Goal: Transaction & Acquisition: Download file/media

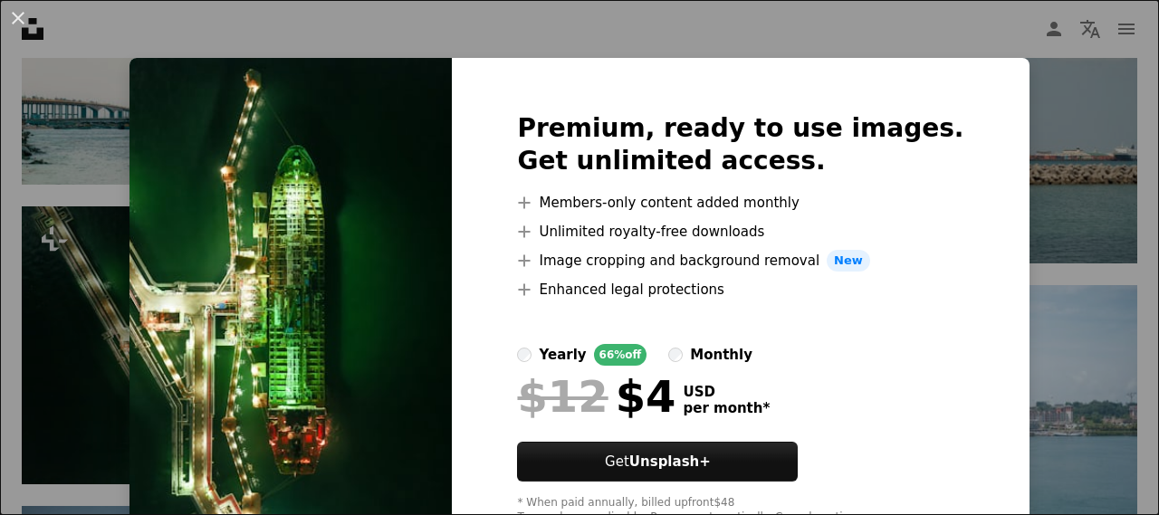
scroll to position [65, 0]
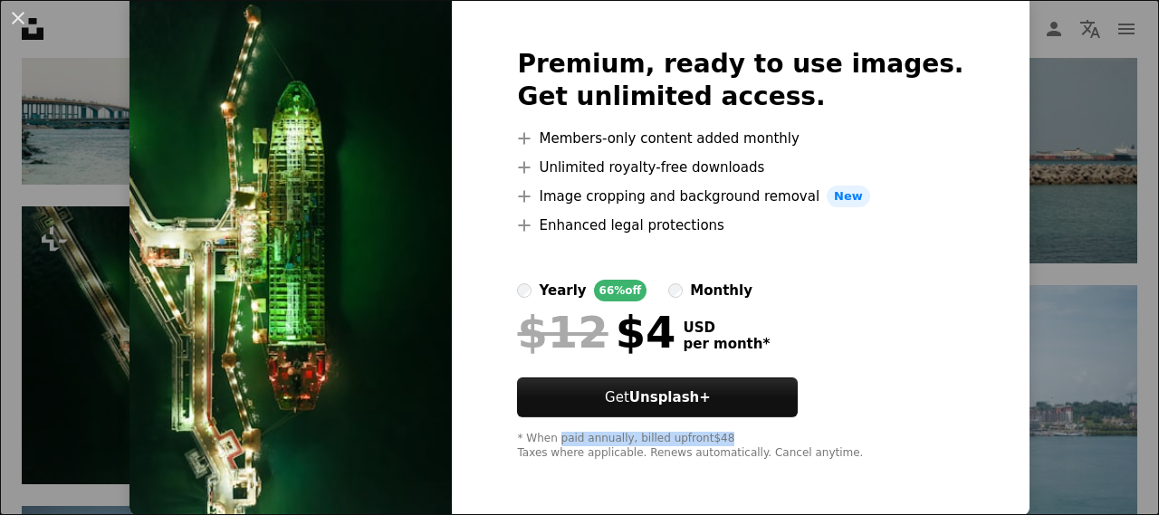
drag, startPoint x: 584, startPoint y: 443, endPoint x: 756, endPoint y: 443, distance: 172.1
click at [756, 443] on div "* When paid annually, billed upfront $48 Taxes where applicable. Renews automat…" at bounding box center [740, 446] width 446 height 29
click at [756, 438] on div "* When paid annually, billed upfront $48 Taxes where applicable. Renews automat…" at bounding box center [740, 446] width 446 height 29
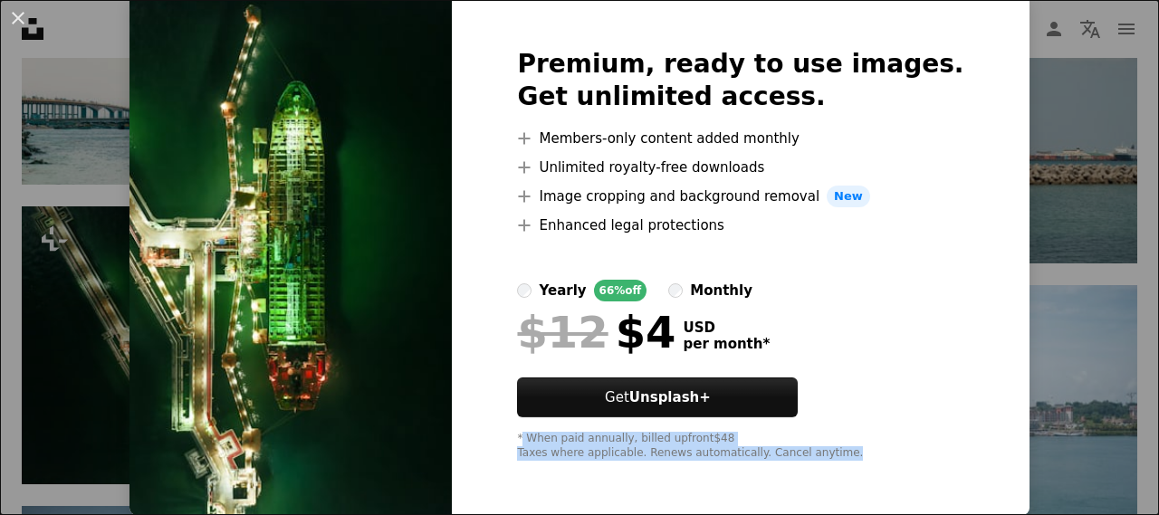
drag, startPoint x: 547, startPoint y: 439, endPoint x: 869, endPoint y: 458, distance: 323.0
click at [869, 458] on div "* When paid annually, billed upfront $48 Taxes where applicable. Renews automat…" at bounding box center [740, 446] width 446 height 29
click at [872, 441] on div "* When paid annually, billed upfront $48 Taxes where applicable. Renews automat…" at bounding box center [740, 446] width 446 height 29
drag, startPoint x: 667, startPoint y: 444, endPoint x: 823, endPoint y: 464, distance: 157.9
click at [823, 464] on div "Premium, ready to use images. Get unlimited access. A plus sign Members-only co…" at bounding box center [740, 255] width 577 height 522
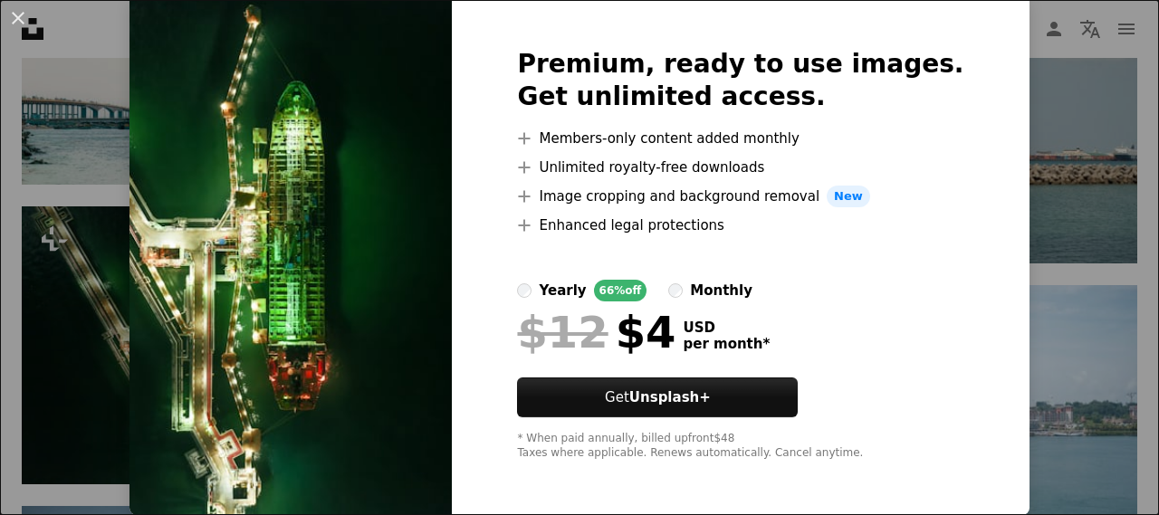
click at [849, 459] on div "* When paid annually, billed upfront $48 Taxes where applicable. Renews automat…" at bounding box center [740, 446] width 446 height 29
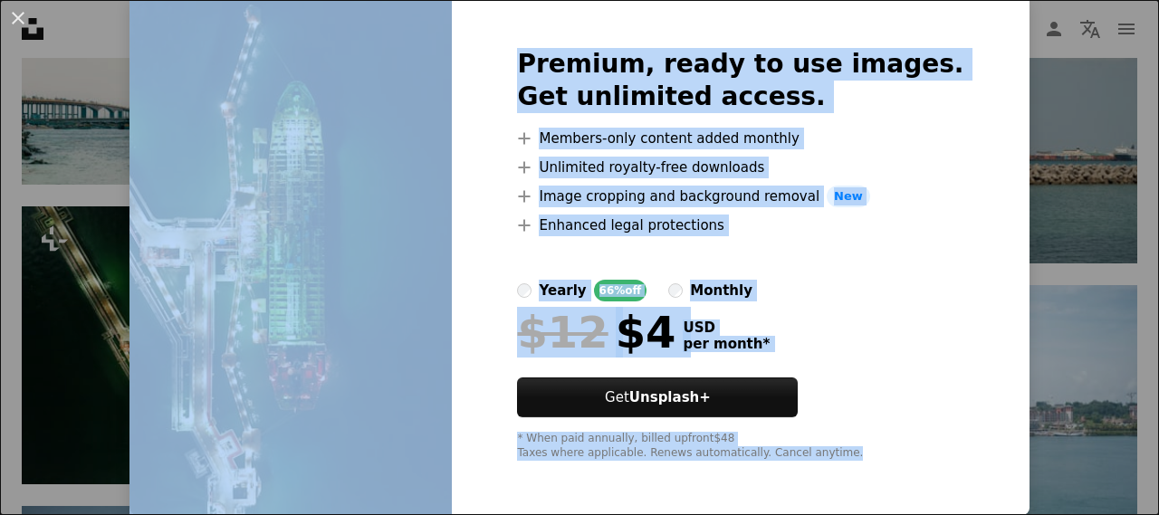
drag, startPoint x: 850, startPoint y: 459, endPoint x: 406, endPoint y: 418, distance: 445.7
click at [406, 418] on div "Premium, ready to use images. Get unlimited access. A plus sign Members-only co…" at bounding box center [579, 255] width 899 height 522
click at [840, 311] on div "$12 $4 USD per month *" at bounding box center [740, 332] width 446 height 47
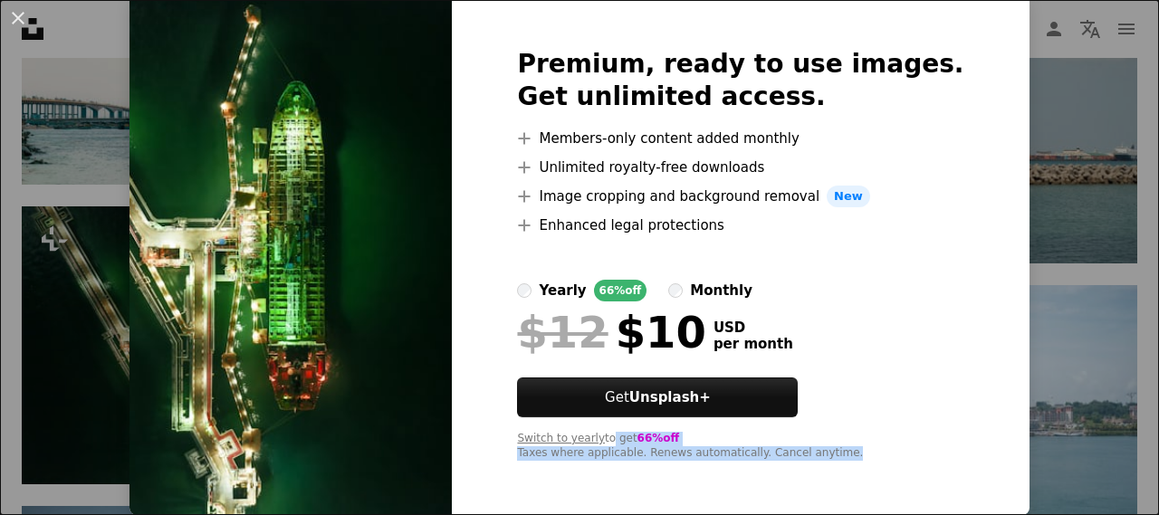
drag, startPoint x: 627, startPoint y: 439, endPoint x: 853, endPoint y: 451, distance: 226.7
click at [853, 451] on div "Switch to yearly to get 66% off Taxes where applicable. Renews automatically. C…" at bounding box center [740, 446] width 446 height 29
click at [860, 446] on div "Switch to yearly to get 66% off Taxes where applicable. Renews automatically. C…" at bounding box center [740, 446] width 446 height 29
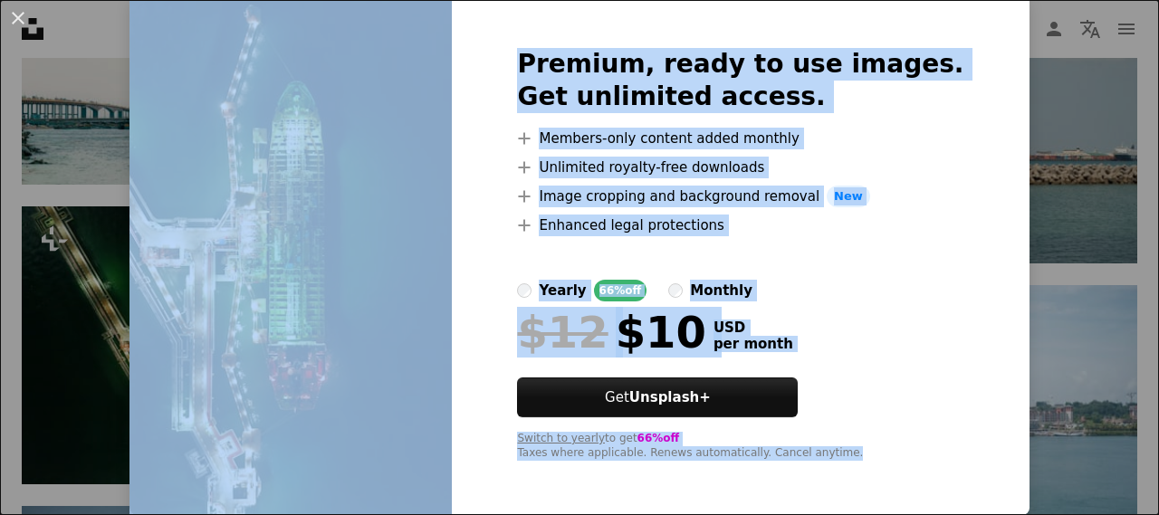
drag, startPoint x: 845, startPoint y: 456, endPoint x: 456, endPoint y: 409, distance: 392.3
click at [456, 409] on div "Premium, ready to use images. Get unlimited access. A plus sign Members-only co…" at bounding box center [579, 255] width 899 height 522
click at [806, 432] on div "Switch to yearly to get 66% off Taxes where applicable. Renews automatically. C…" at bounding box center [740, 446] width 446 height 29
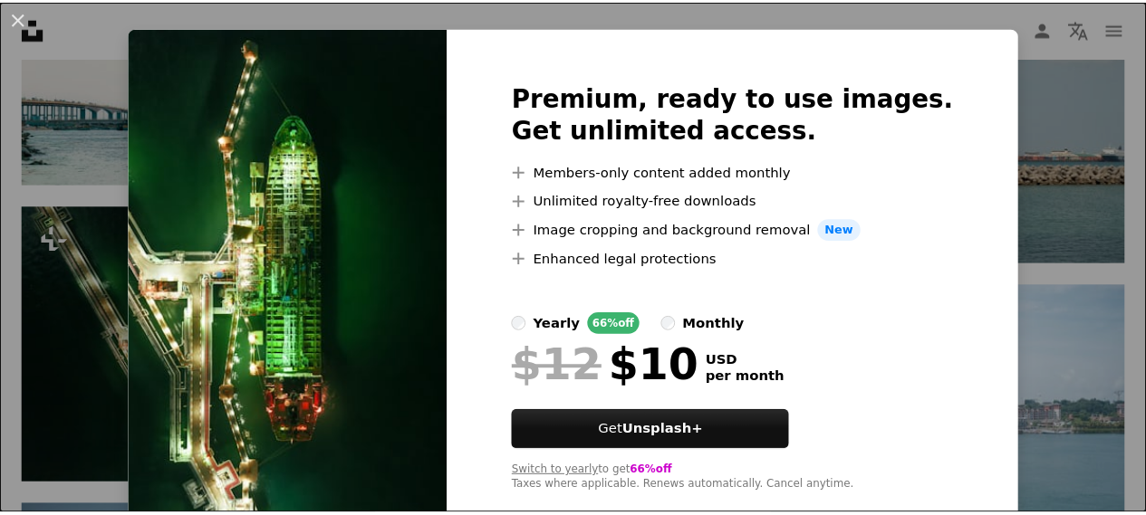
scroll to position [0, 0]
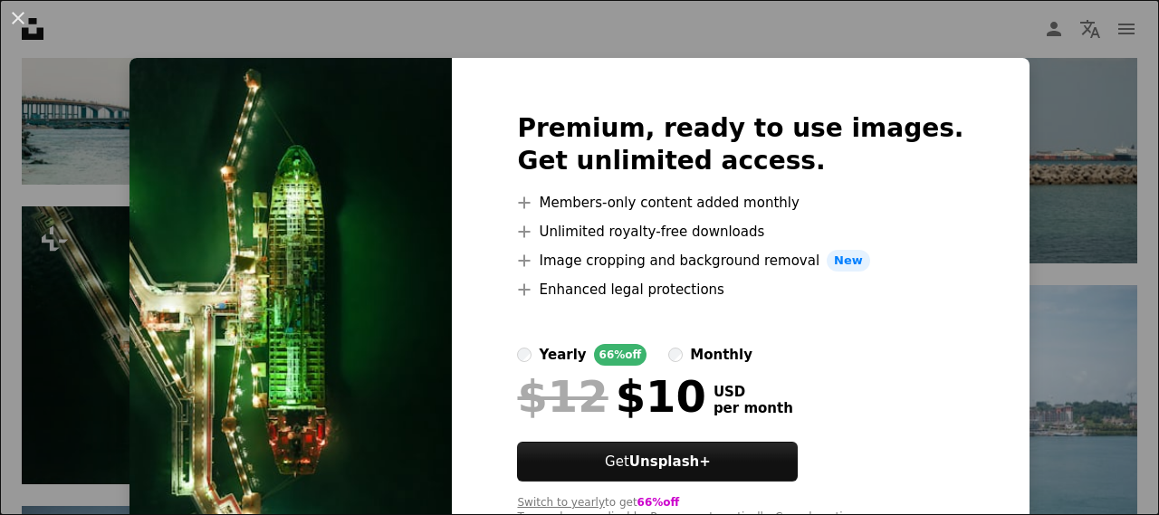
click at [1034, 206] on div "An X shape Premium, ready to use images. Get unlimited access. A plus sign Memb…" at bounding box center [579, 257] width 1159 height 515
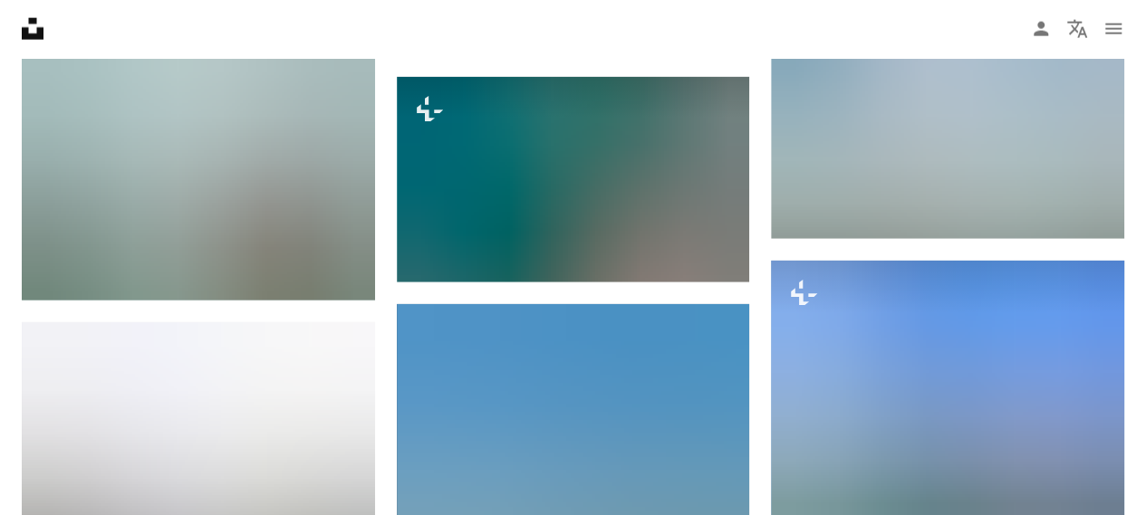
scroll to position [8681, 0]
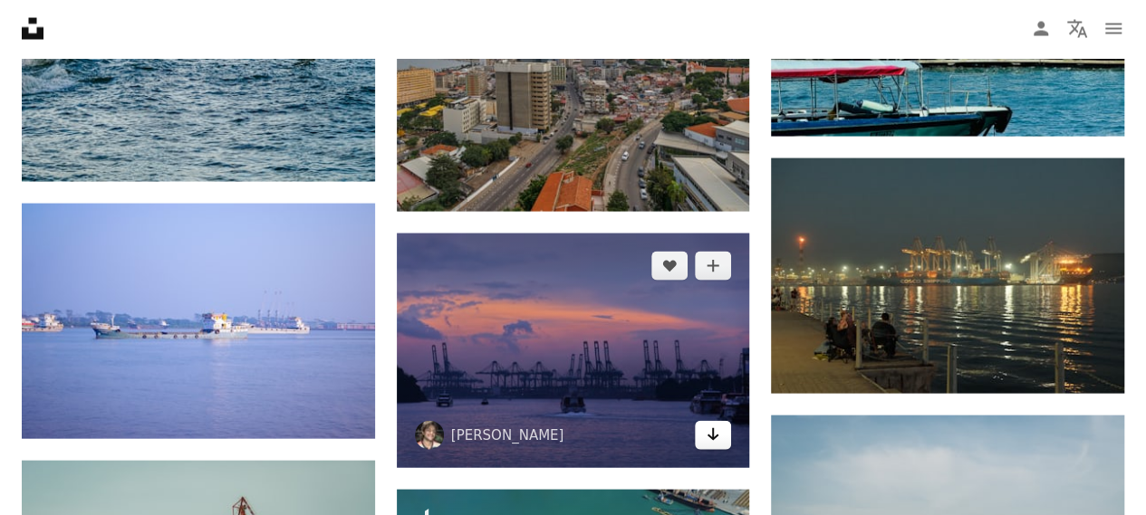
click at [714, 432] on icon "Download" at bounding box center [713, 434] width 12 height 13
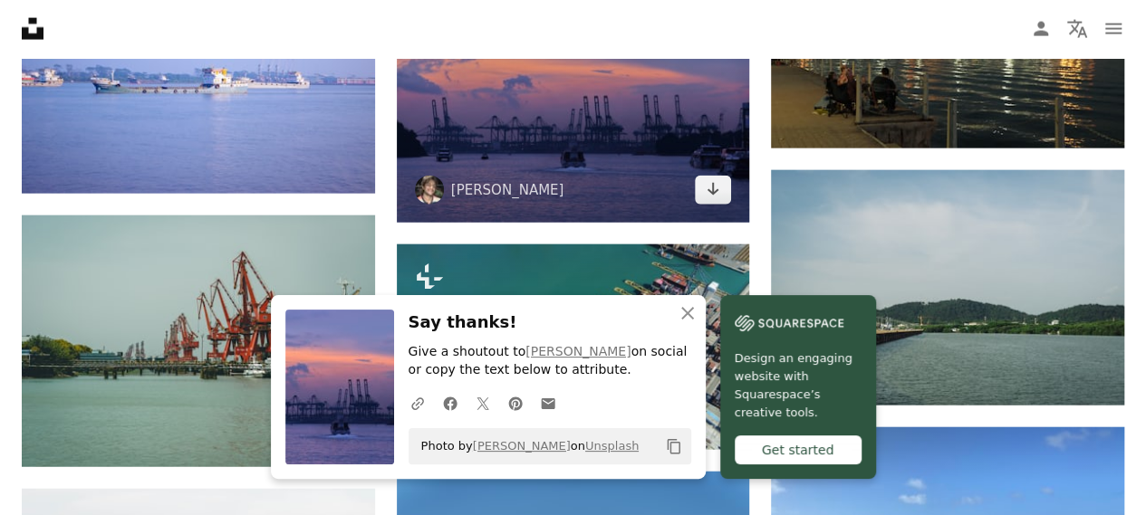
scroll to position [8952, 0]
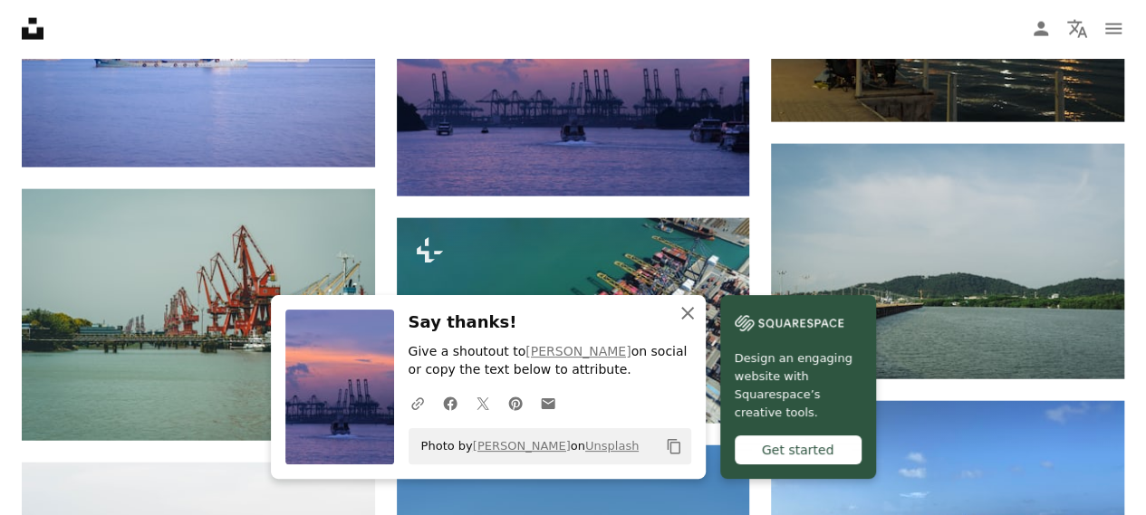
click at [683, 313] on icon "An X shape" at bounding box center [688, 313] width 22 height 22
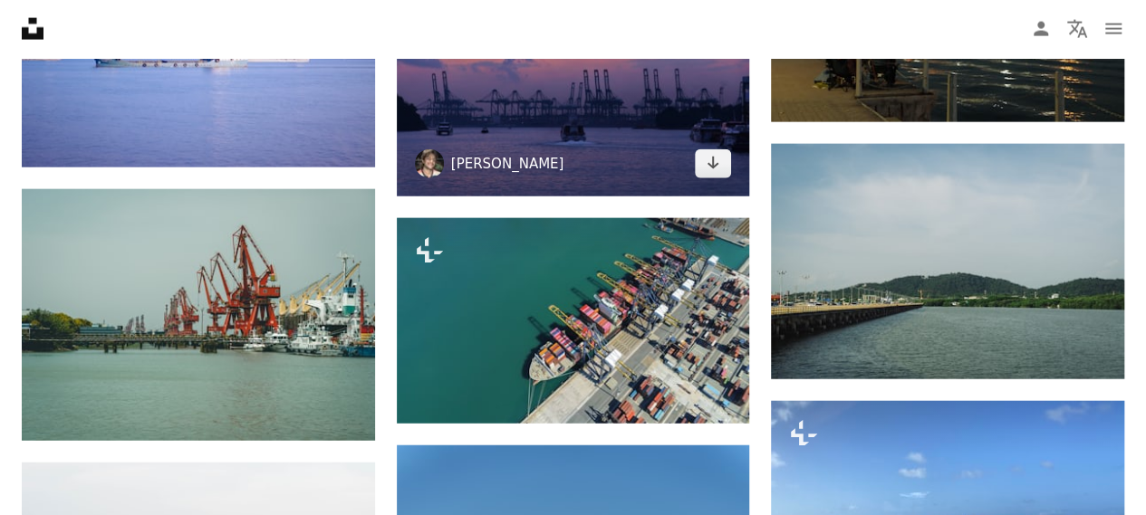
click at [487, 163] on link "Ajay Munjamani" at bounding box center [507, 164] width 113 height 18
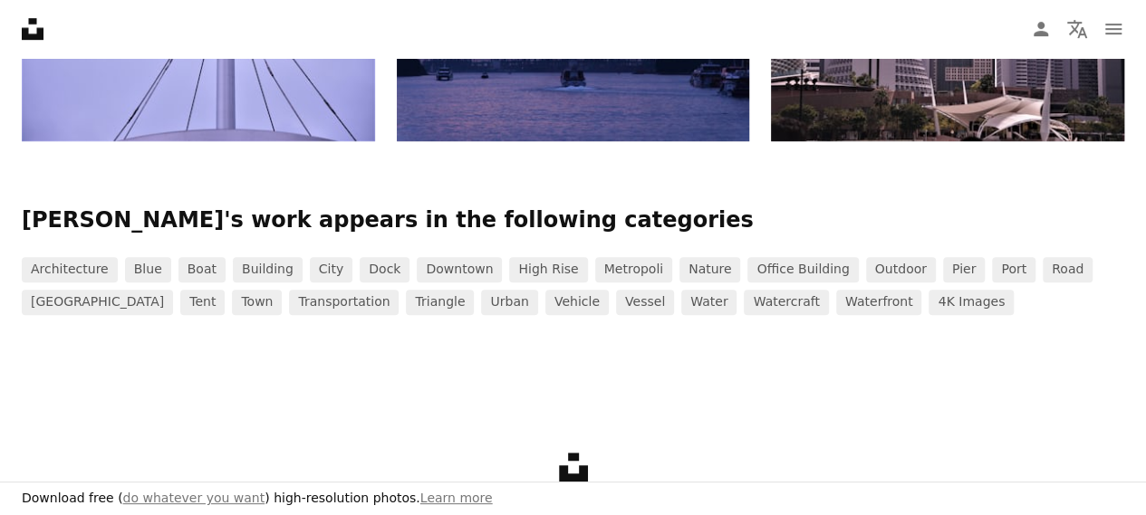
scroll to position [634, 0]
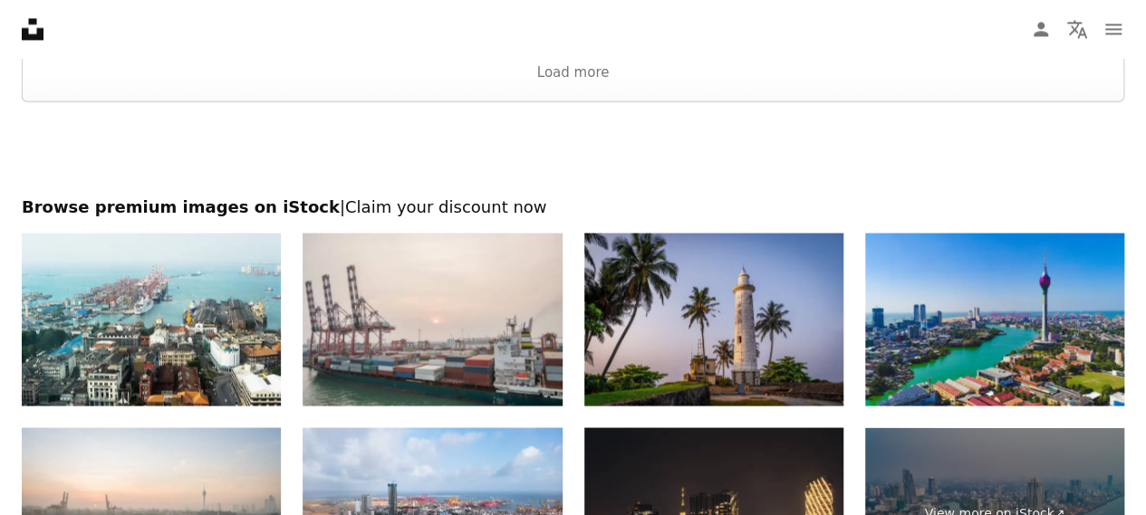
scroll to position [11851, 0]
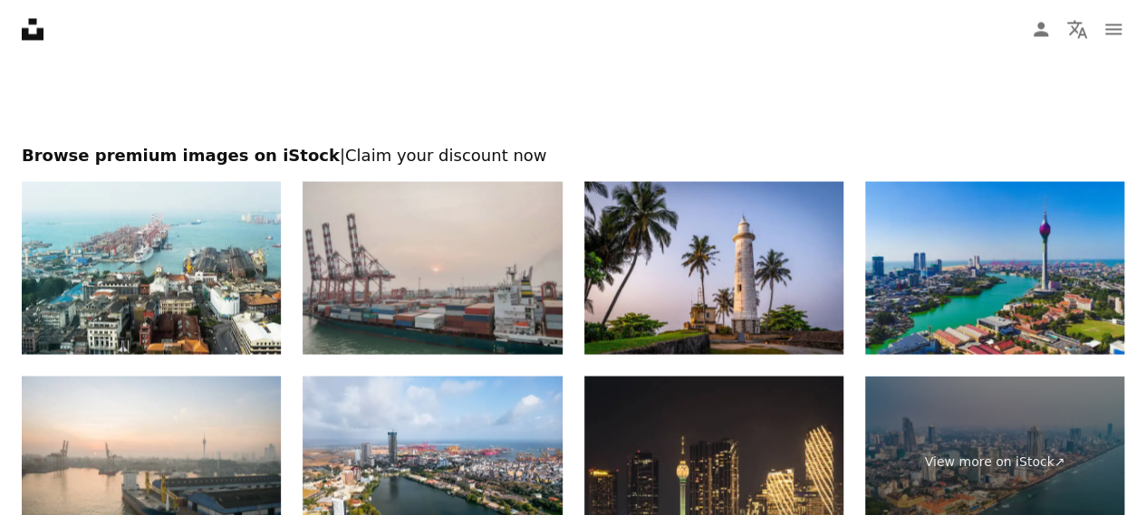
click at [359, 240] on img at bounding box center [431, 267] width 259 height 173
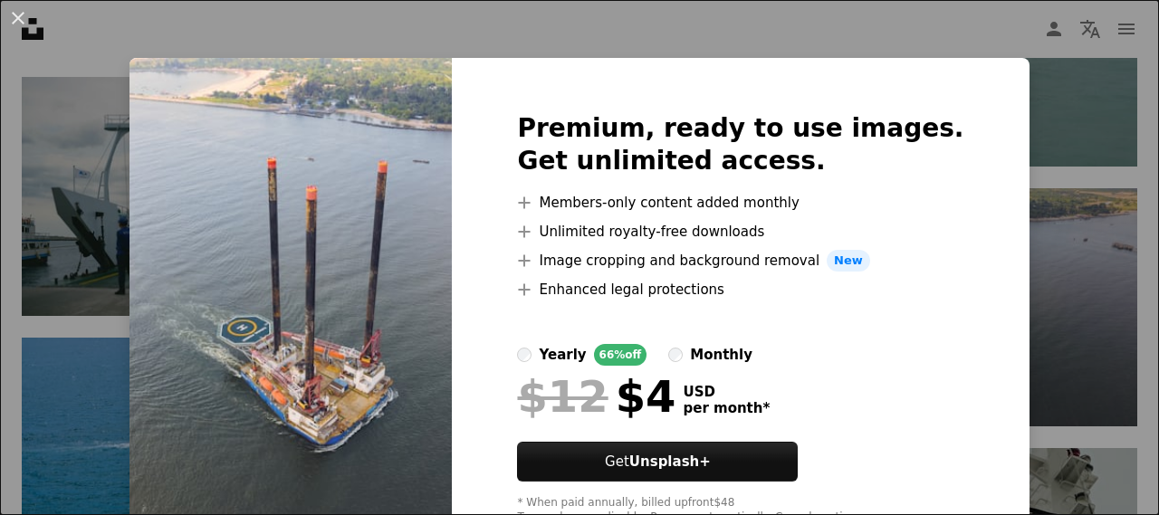
scroll to position [65, 0]
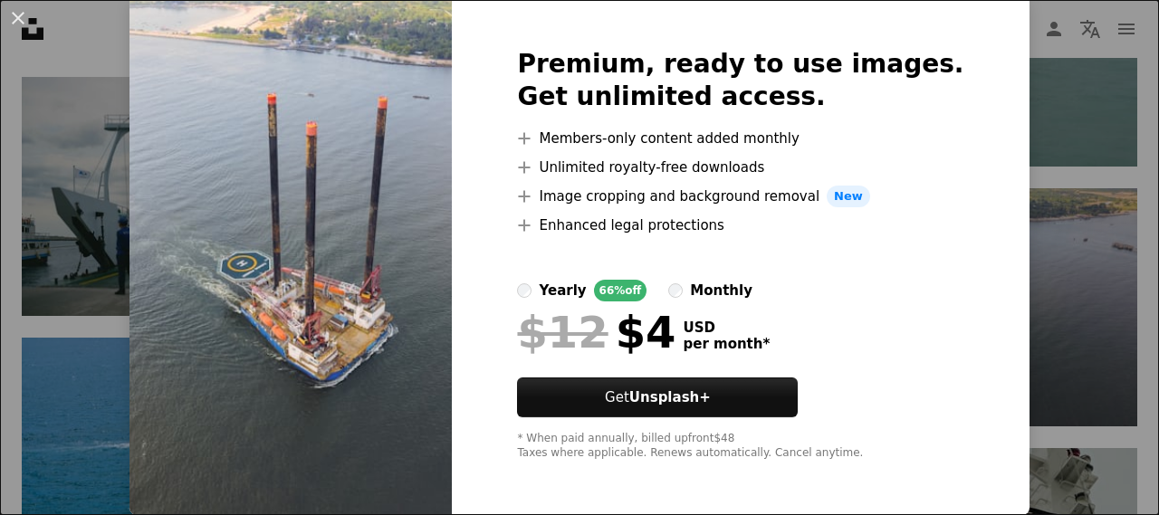
click at [1097, 285] on div "An X shape Premium, ready to use images. Get unlimited access. A plus sign Memb…" at bounding box center [579, 257] width 1159 height 515
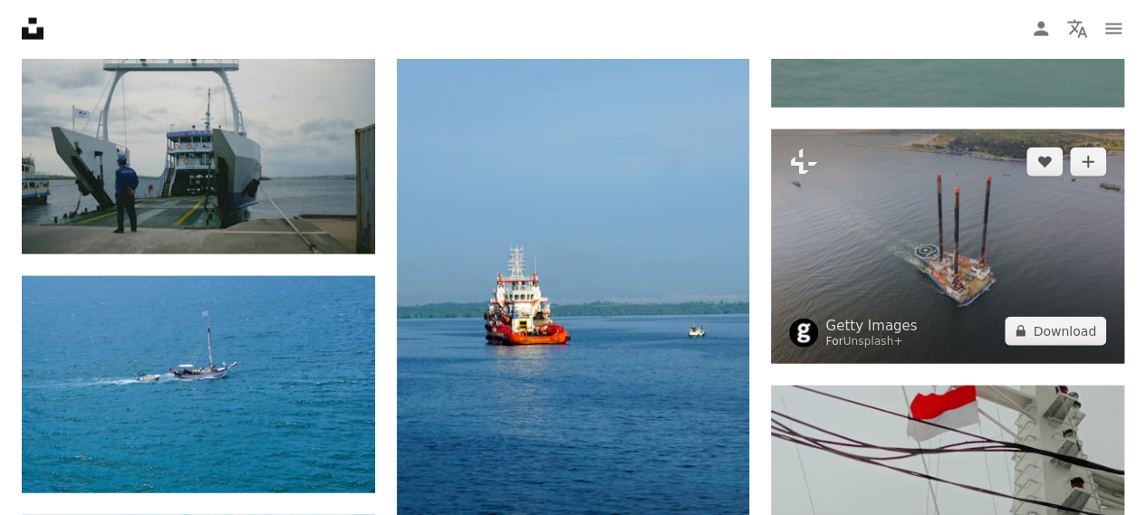
click at [935, 254] on img at bounding box center [947, 247] width 353 height 235
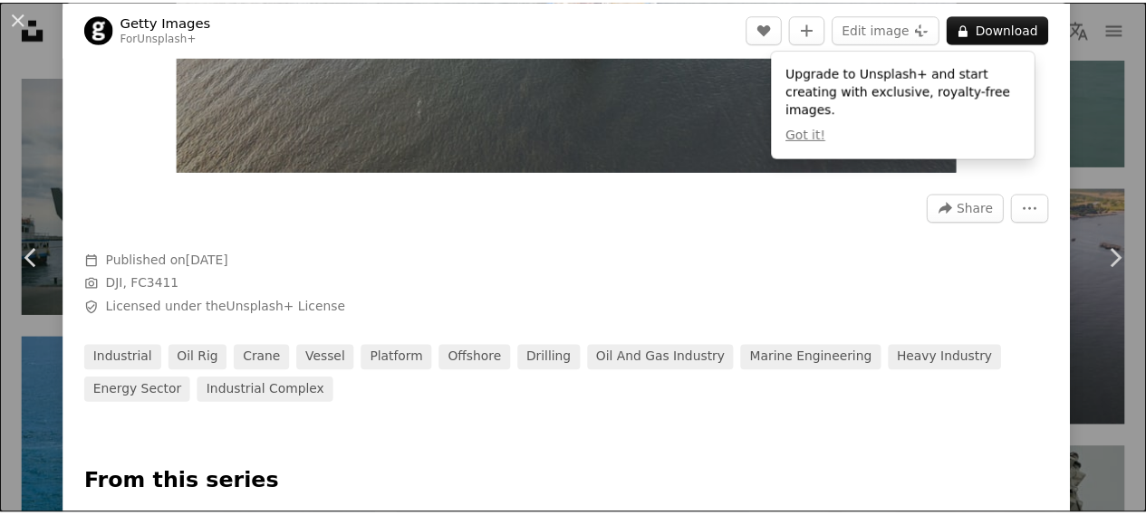
scroll to position [272, 0]
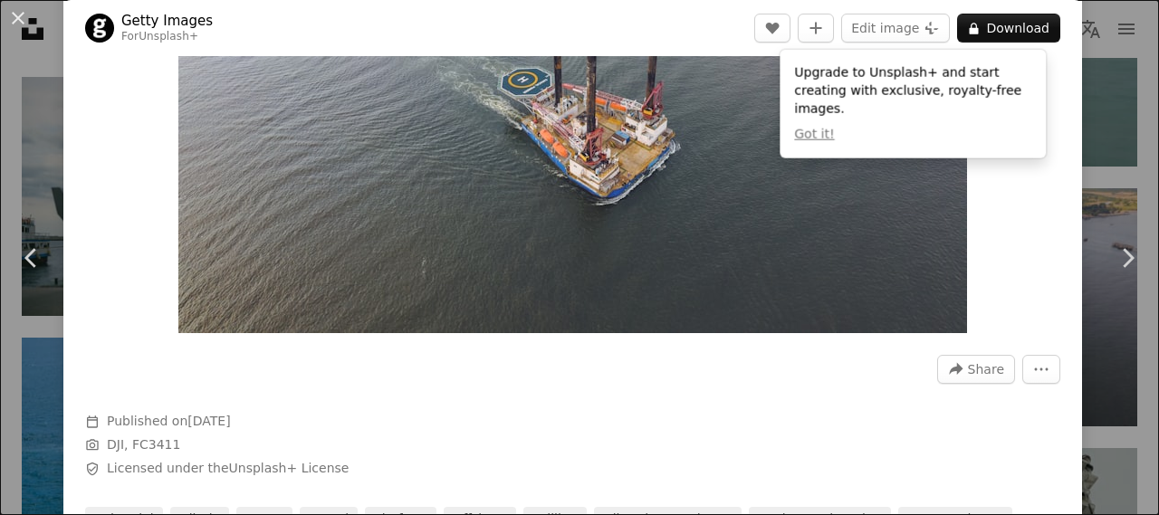
click at [1128, 92] on div "An X shape Chevron left Chevron right Getty Images For Unsplash+ A heart A plus…" at bounding box center [579, 257] width 1159 height 515
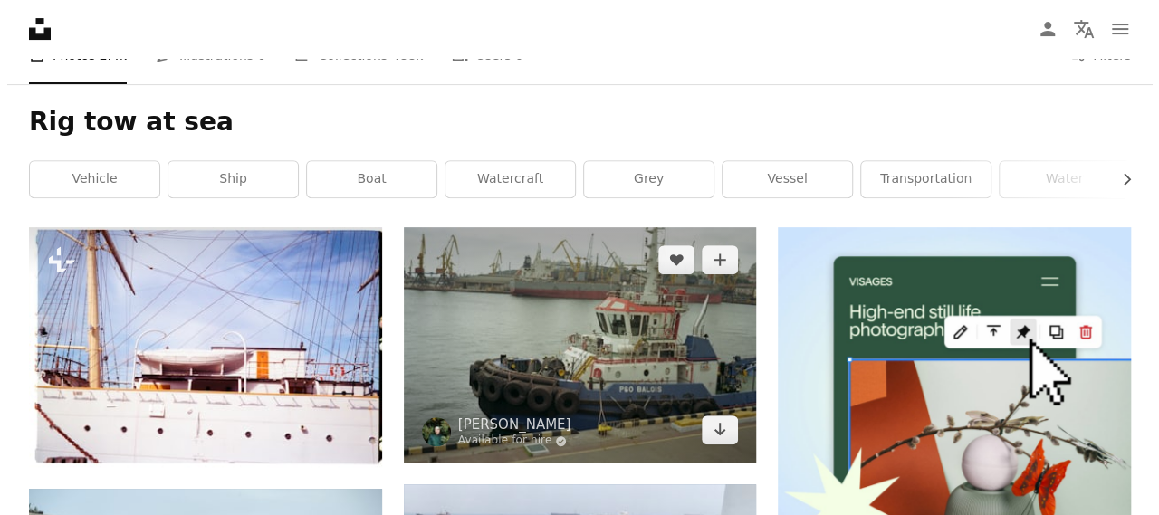
scroll to position [91, 0]
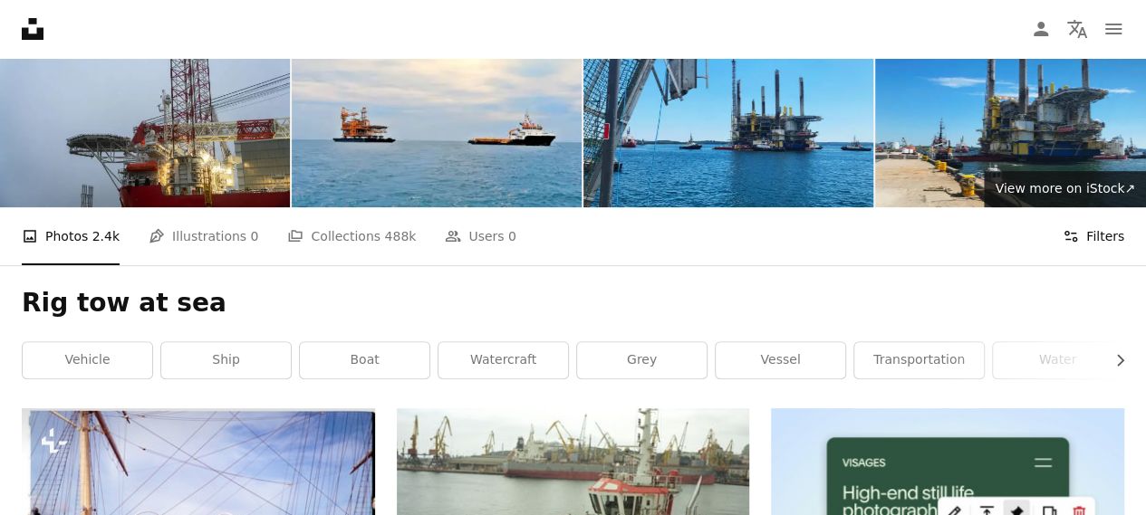
click at [1083, 239] on button "Filters Filters" at bounding box center [1093, 236] width 62 height 58
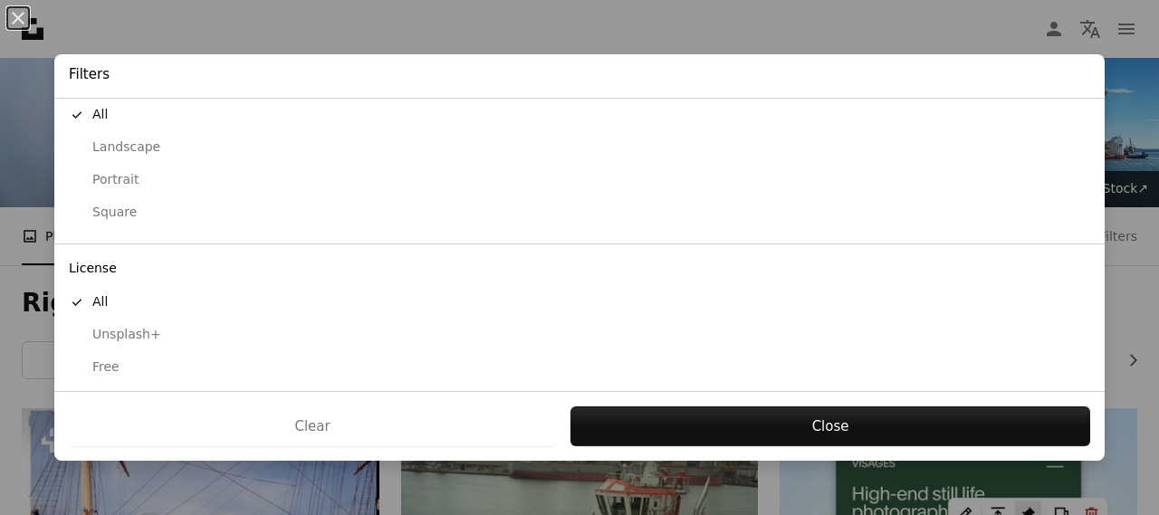
scroll to position [200, 0]
click at [110, 367] on div "Free" at bounding box center [580, 364] width 1022 height 18
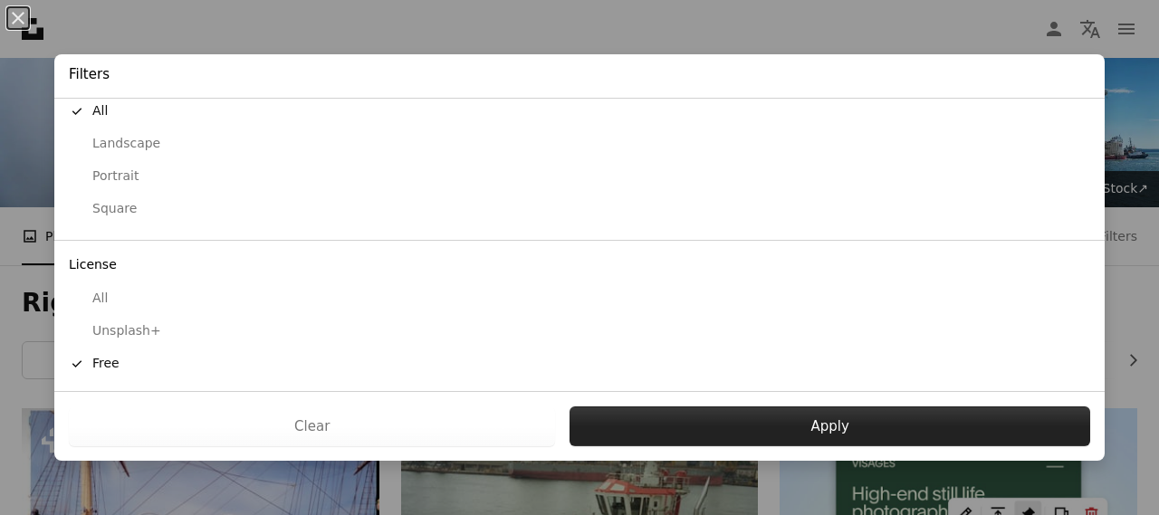
click at [737, 423] on button "Apply" at bounding box center [830, 427] width 521 height 40
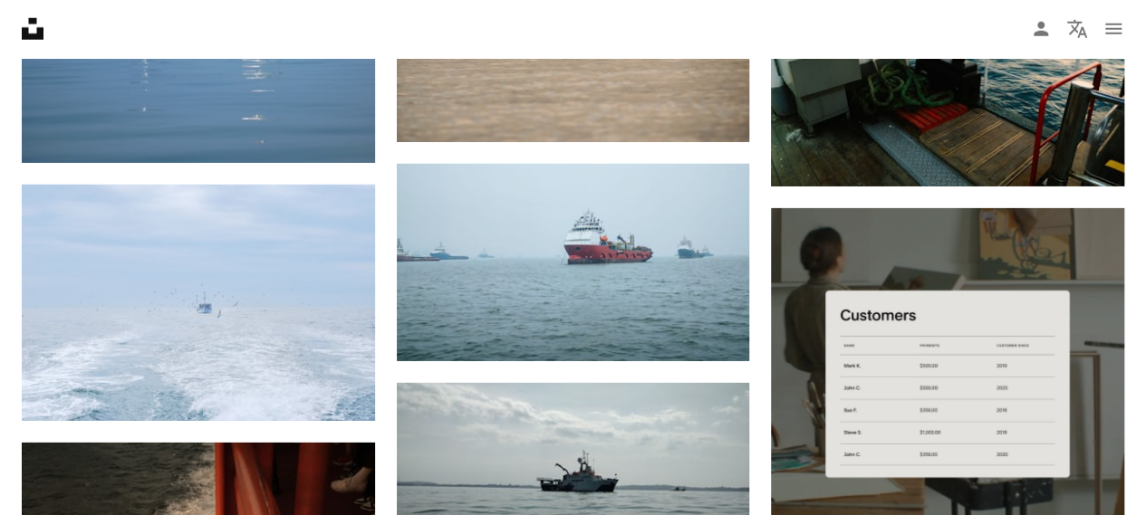
scroll to position [6068, 0]
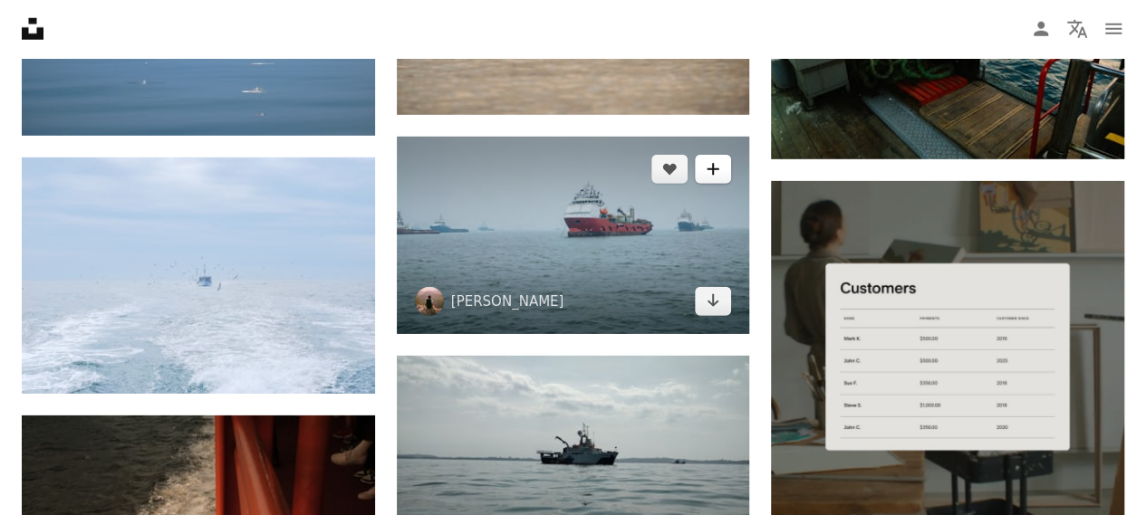
click at [705, 168] on button "A plus sign" at bounding box center [713, 169] width 36 height 29
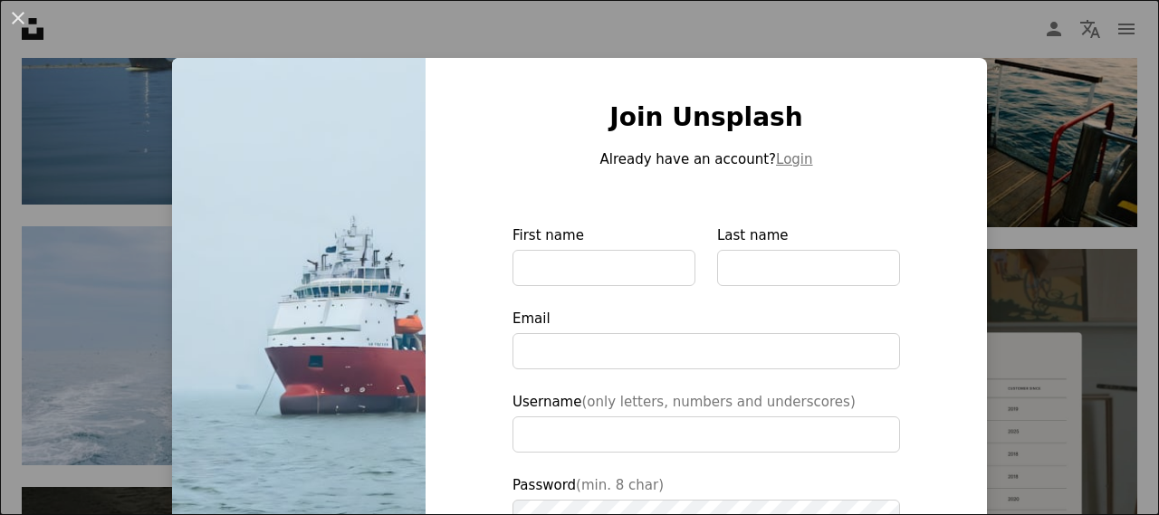
click at [1072, 202] on div "An X shape Join Unsplash Already have an account? Login First name Last name Em…" at bounding box center [579, 257] width 1159 height 515
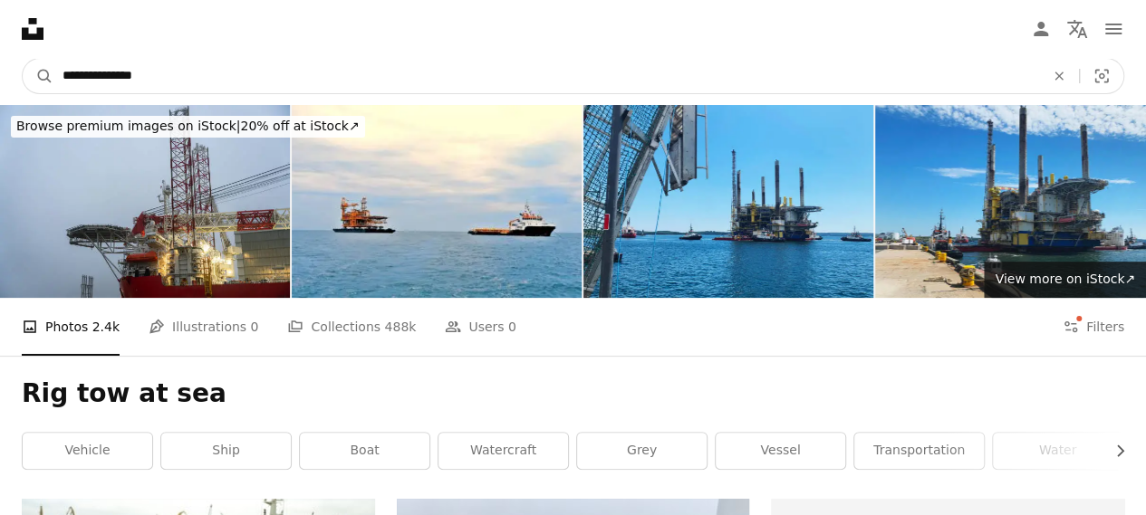
drag, startPoint x: 165, startPoint y: 72, endPoint x: 31, endPoint y: 34, distance: 139.6
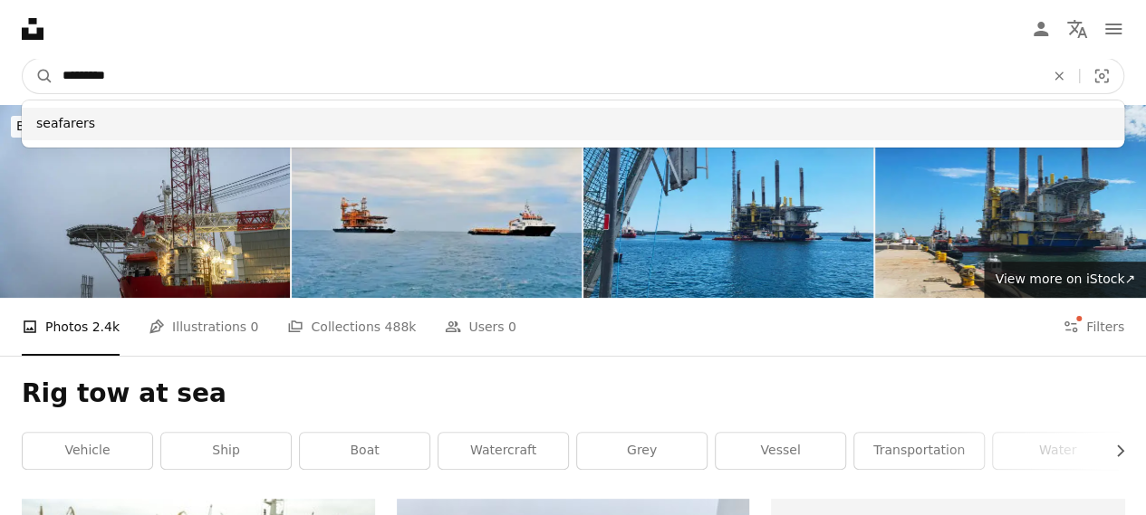
type input "*********"
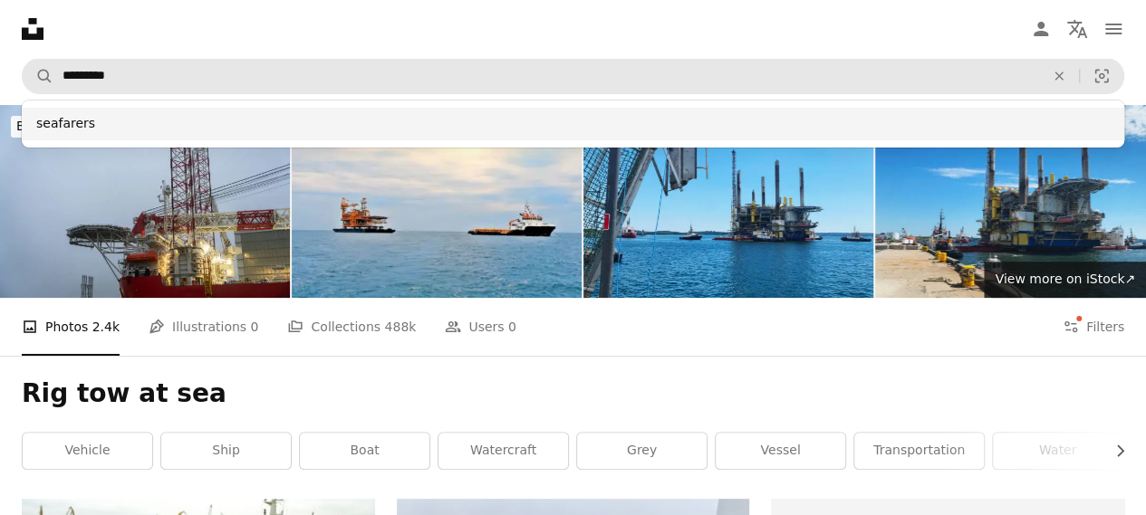
click at [105, 137] on div "seafarers" at bounding box center [573, 124] width 1102 height 33
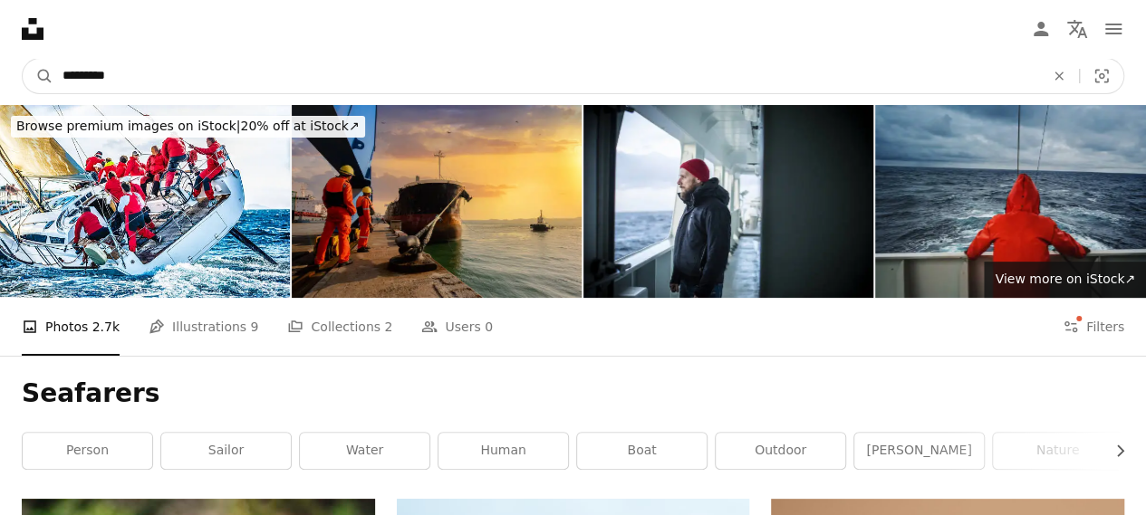
drag, startPoint x: 170, startPoint y: 77, endPoint x: 0, endPoint y: 14, distance: 181.7
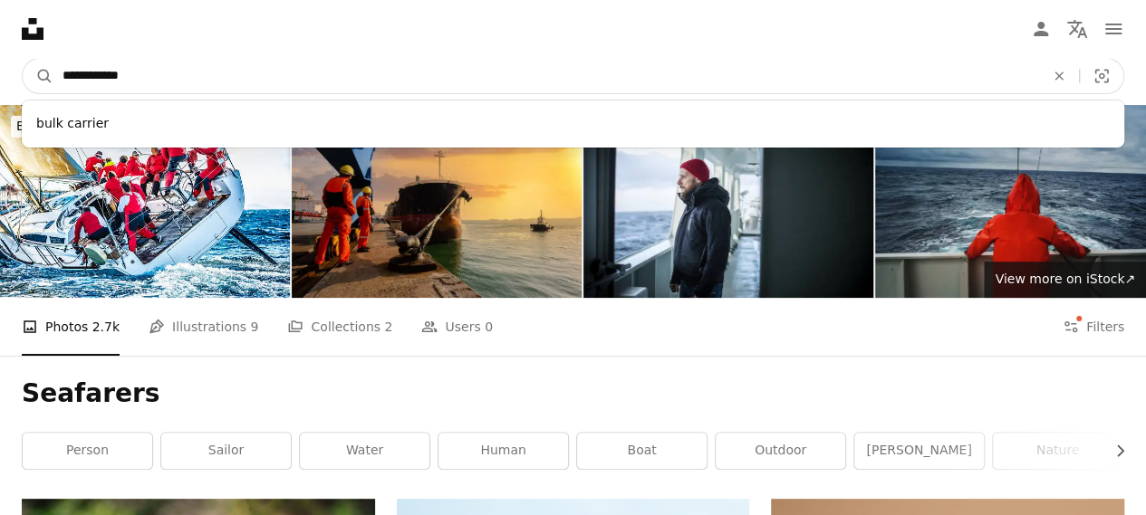
type input "**********"
click button "A magnifying glass" at bounding box center [38, 76] width 31 height 34
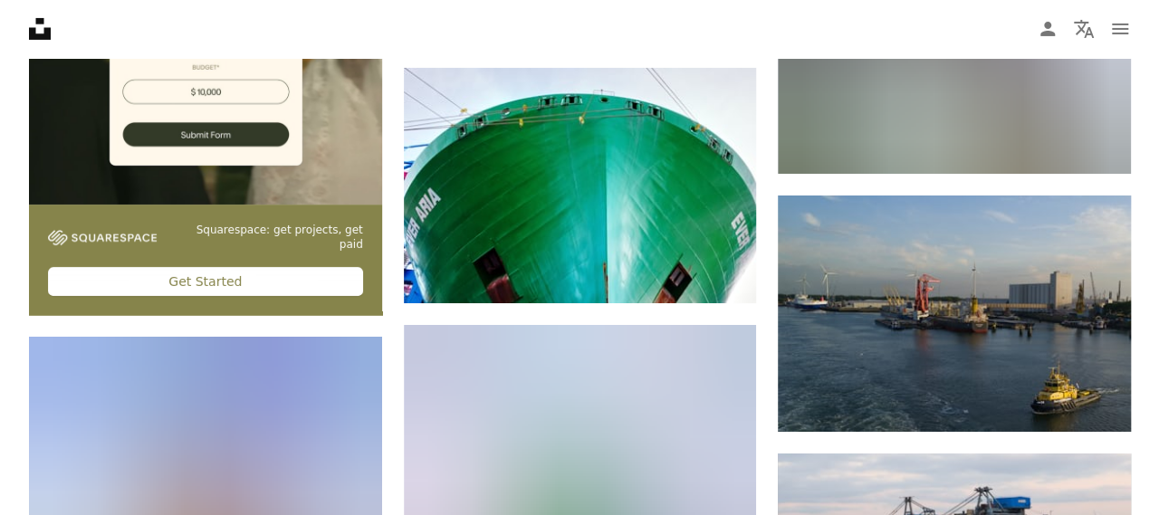
scroll to position [3351, 0]
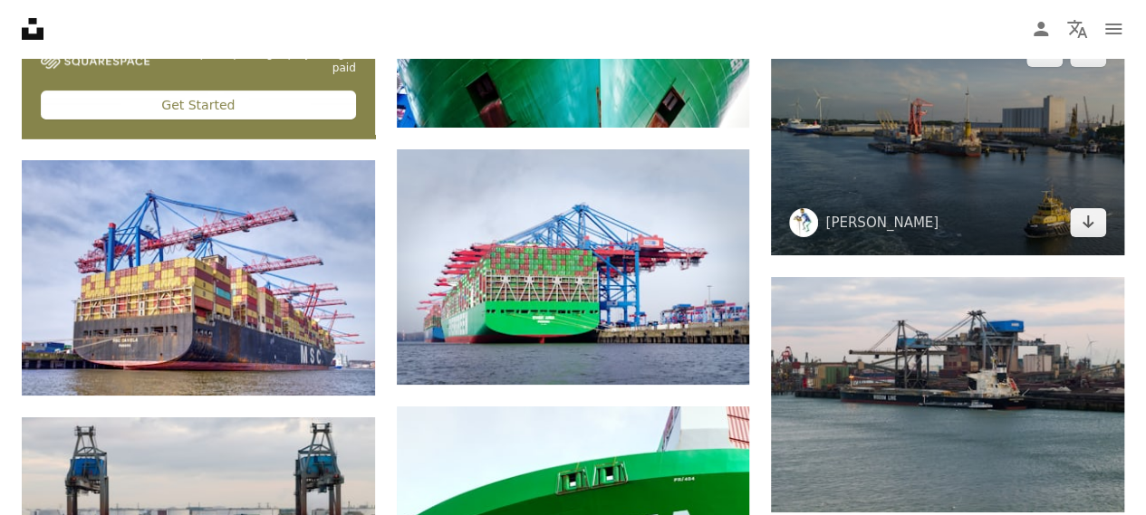
click at [907, 155] on img at bounding box center [947, 137] width 353 height 235
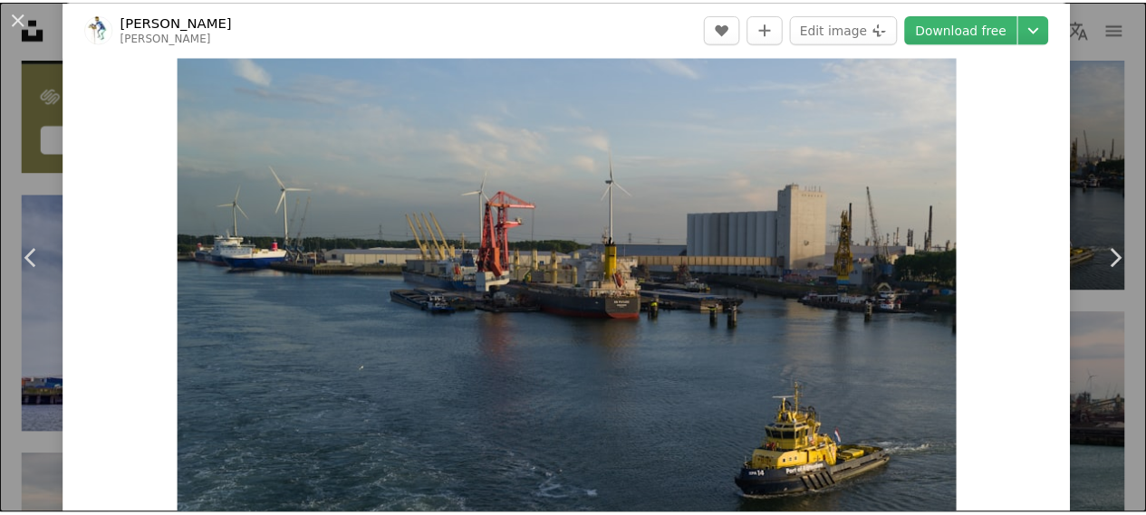
scroll to position [91, 0]
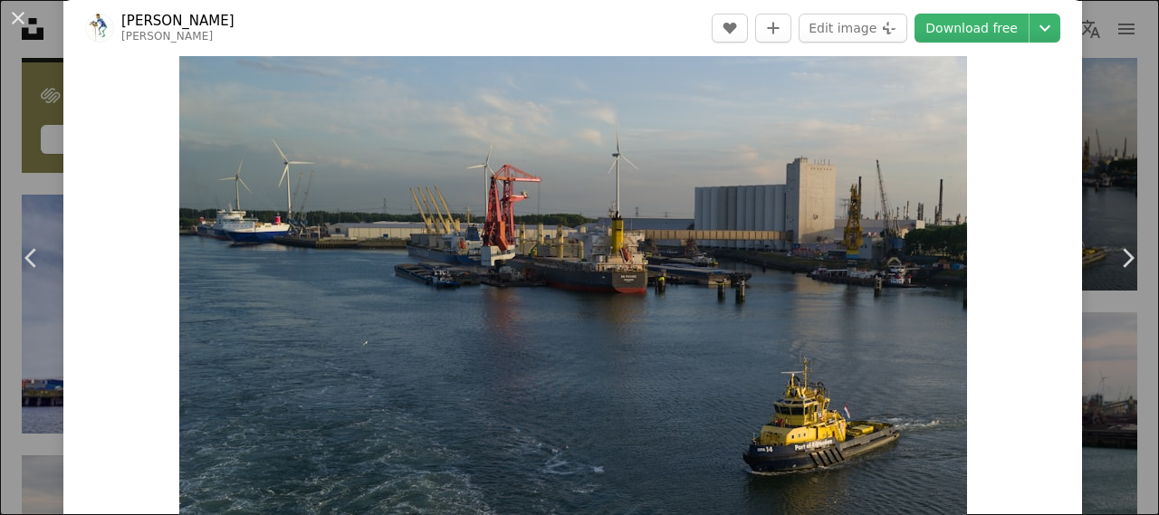
drag, startPoint x: 636, startPoint y: 232, endPoint x: 1006, endPoint y: 157, distance: 378.0
click at [1006, 157] on div "Zoom in" at bounding box center [572, 252] width 1019 height 544
click at [1099, 166] on div "An X shape Chevron left Chevron right [PERSON_NAME] georgeiermann A heart A plu…" at bounding box center [579, 257] width 1159 height 515
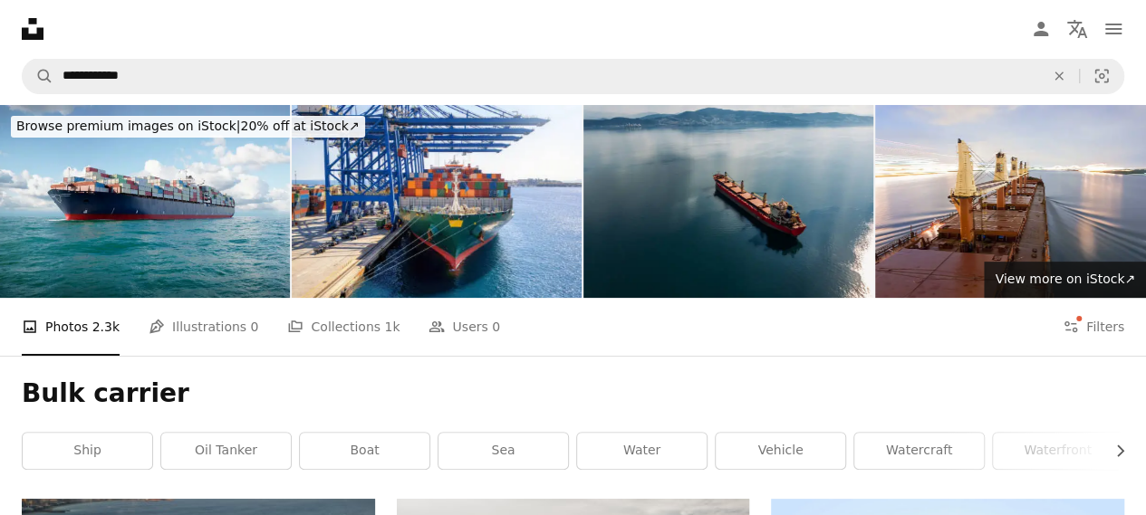
drag, startPoint x: 156, startPoint y: 56, endPoint x: 0, endPoint y: 8, distance: 163.0
click at [0, 8] on nav "Unsplash logo Unsplash Home A photo Pen Tool A compass A stack of folders Downl…" at bounding box center [573, 29] width 1146 height 58
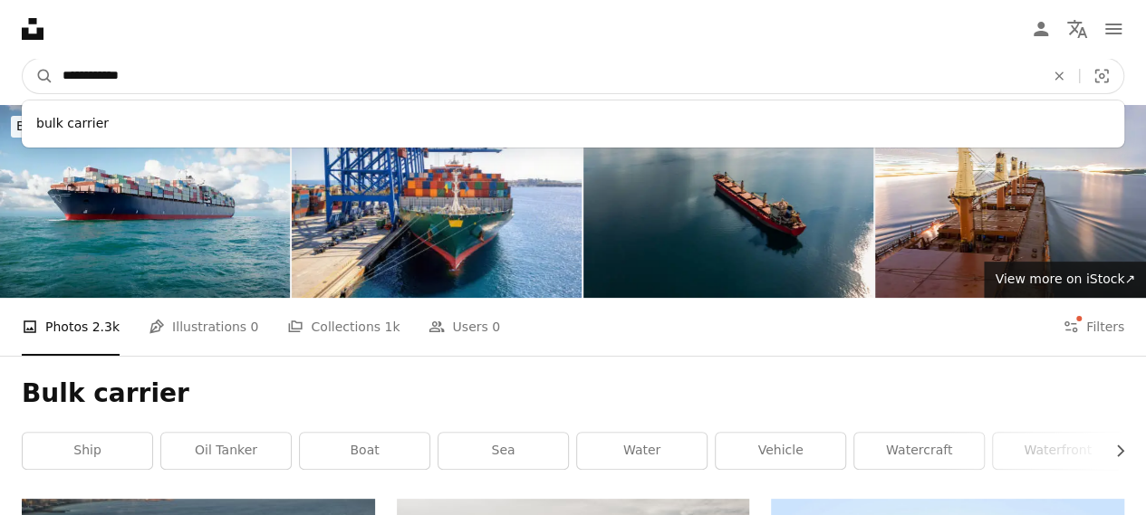
drag, startPoint x: 163, startPoint y: 85, endPoint x: 38, endPoint y: 50, distance: 129.9
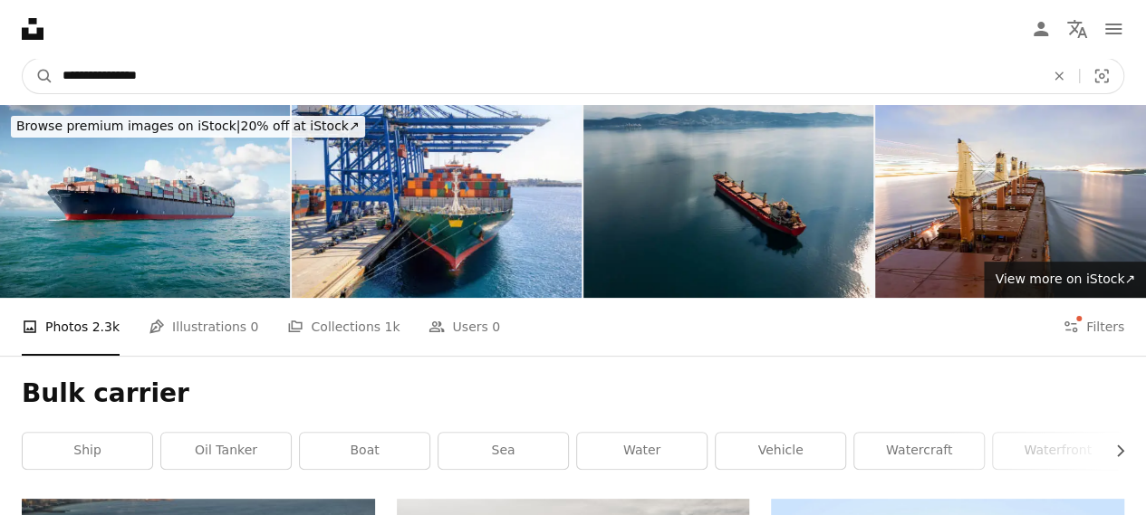
type input "**********"
click button "A magnifying glass" at bounding box center [38, 76] width 31 height 34
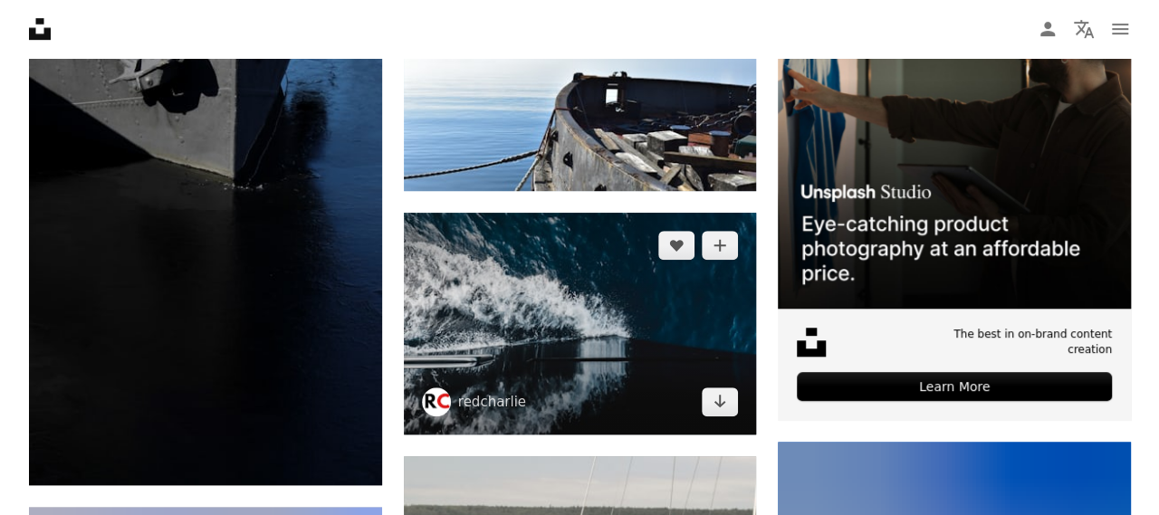
scroll to position [634, 0]
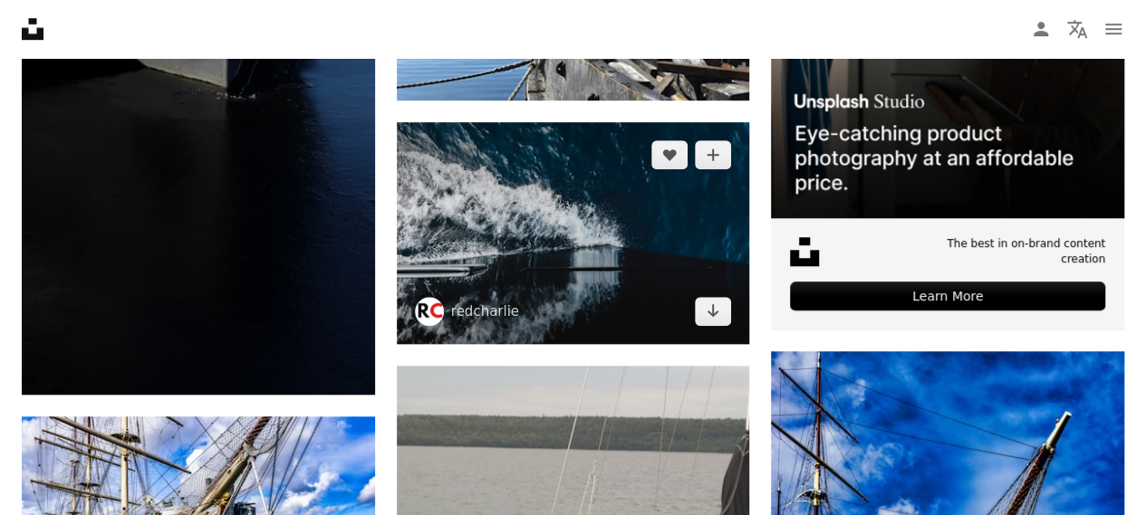
click at [607, 255] on img at bounding box center [573, 233] width 353 height 222
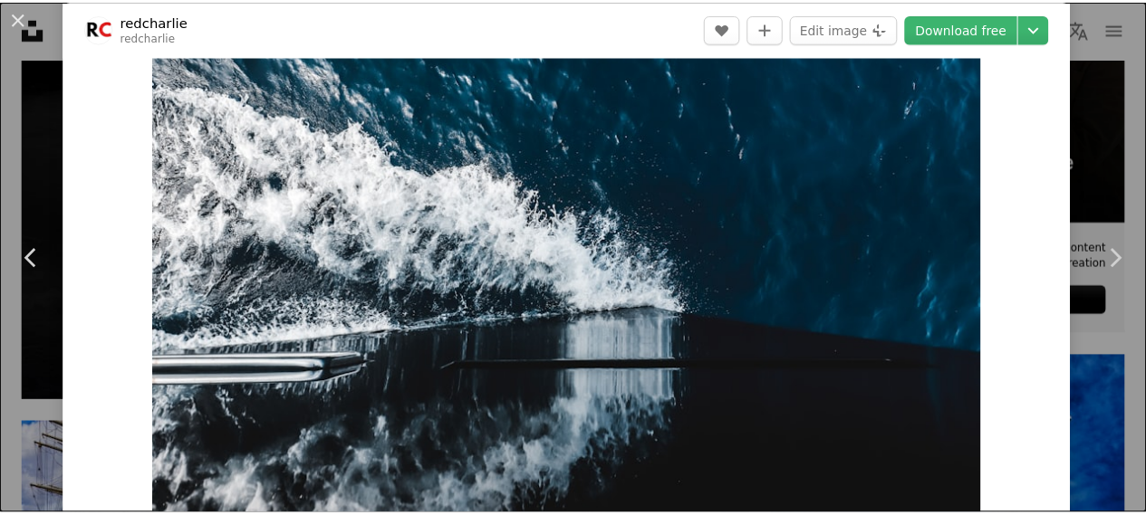
scroll to position [91, 0]
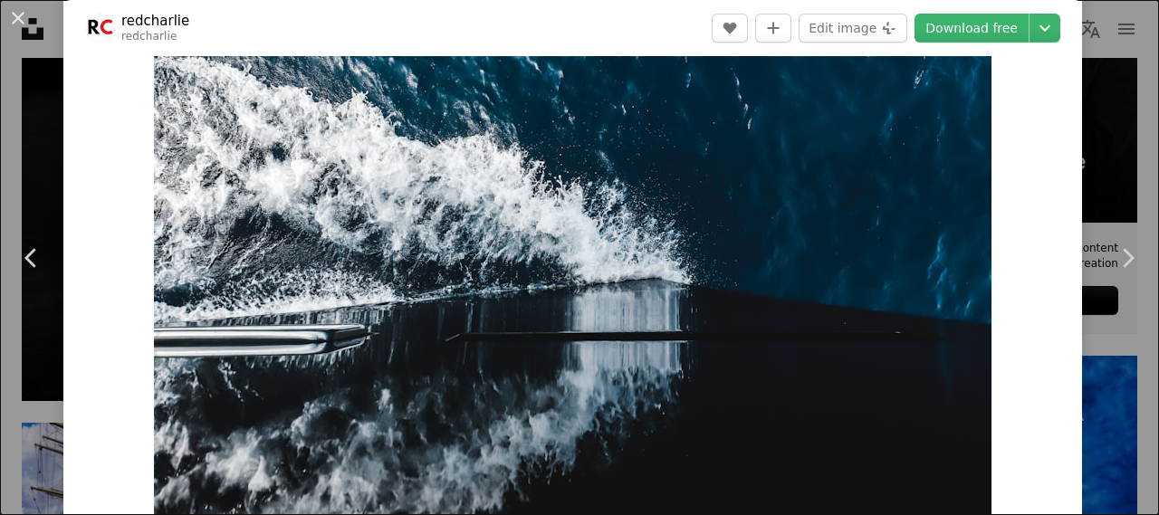
click at [1104, 73] on div "An X shape Chevron left Chevron right redcharlie redcharlie A heart A plus sign…" at bounding box center [579, 257] width 1159 height 515
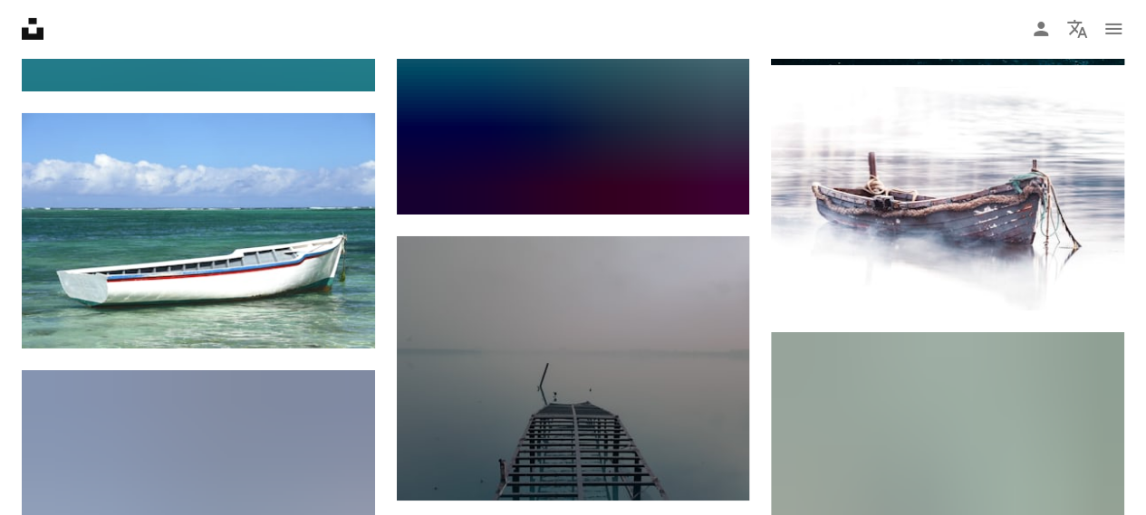
scroll to position [61730, 0]
